Goal: Navigation & Orientation: Find specific page/section

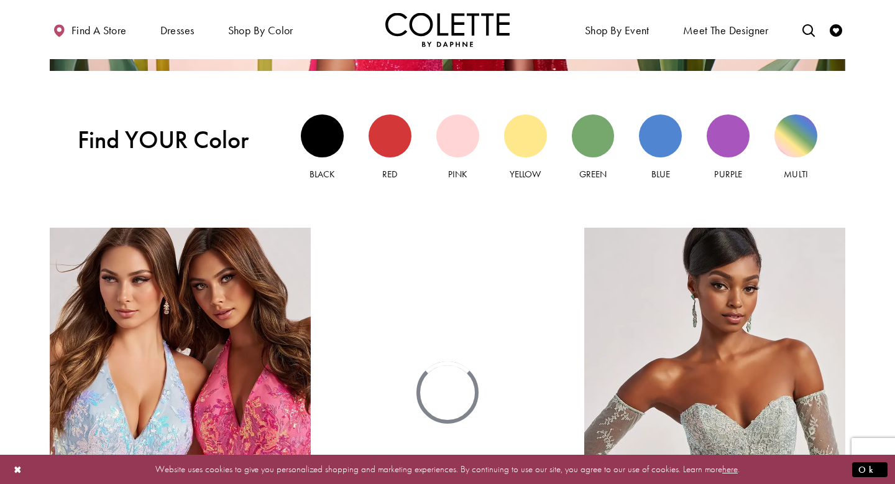
scroll to position [1151, 0]
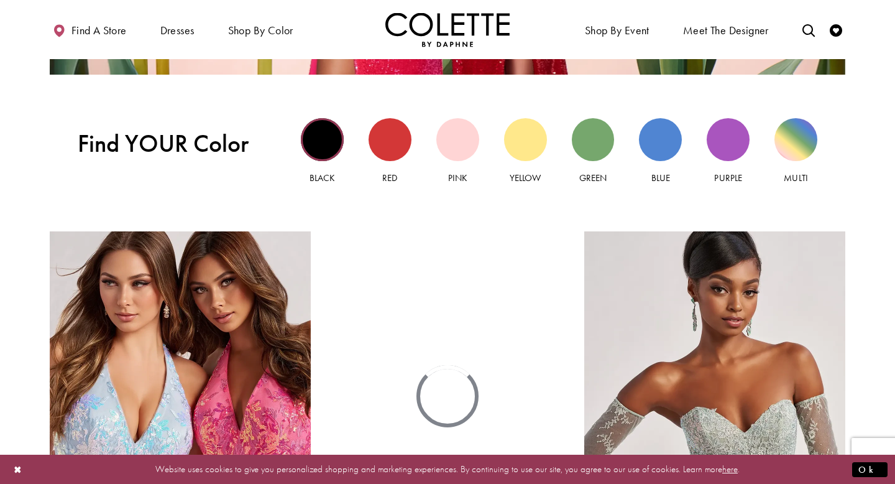
click at [319, 150] on div "Black view" at bounding box center [322, 139] width 43 height 43
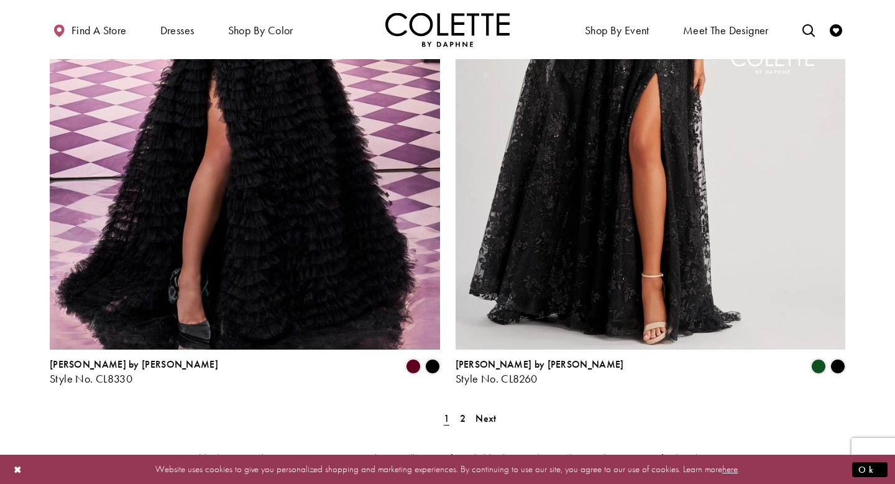
scroll to position [2210, 0]
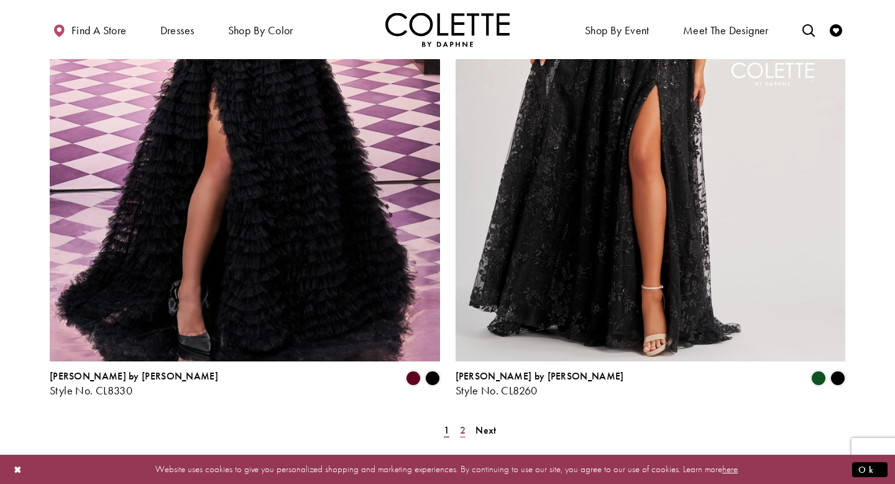
click at [464, 423] on span "2" at bounding box center [463, 429] width 6 height 13
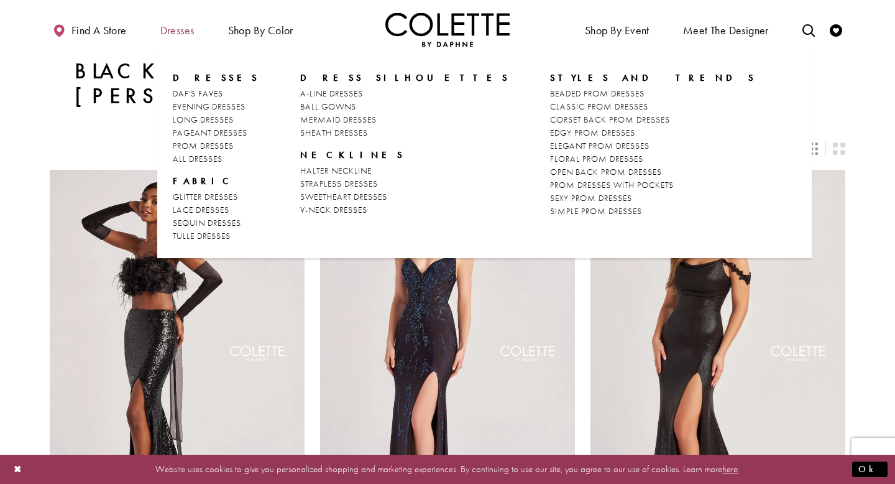
click at [183, 20] on span "Dresses" at bounding box center [177, 29] width 40 height 34
